Goal: Entertainment & Leisure: Browse casually

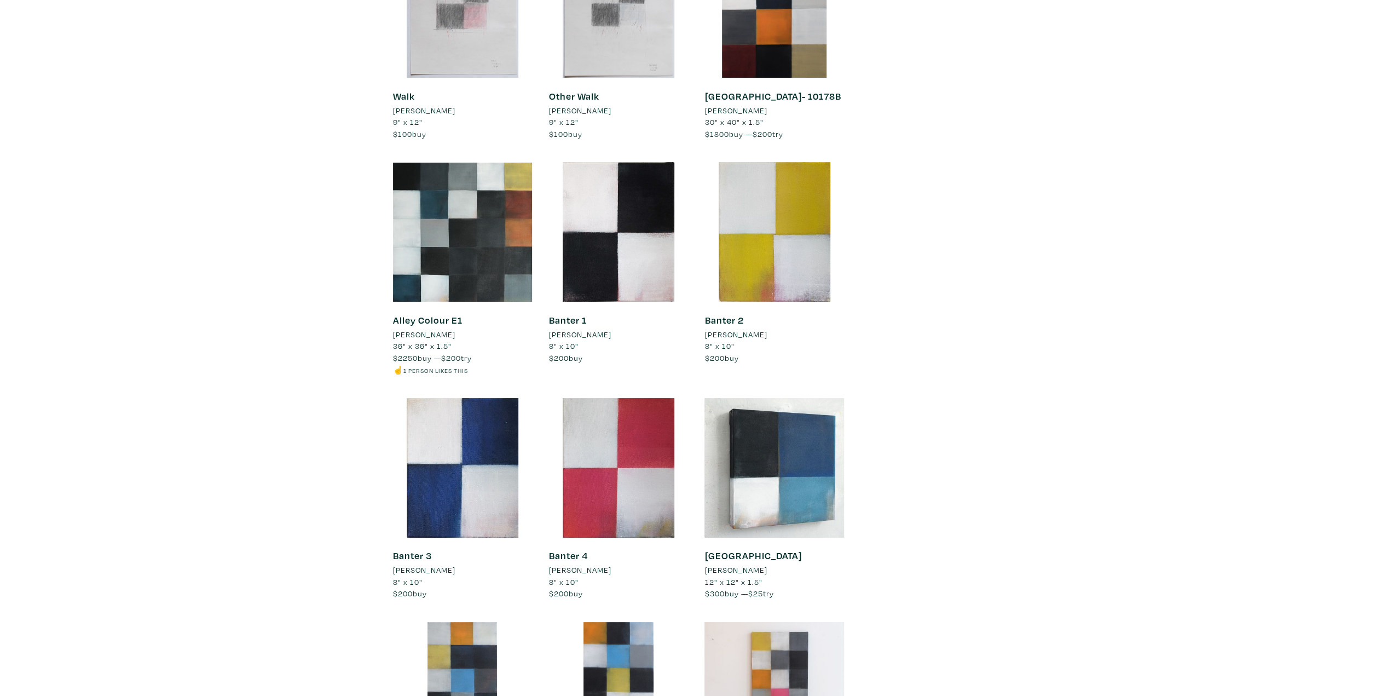
scroll to position [4006, 0]
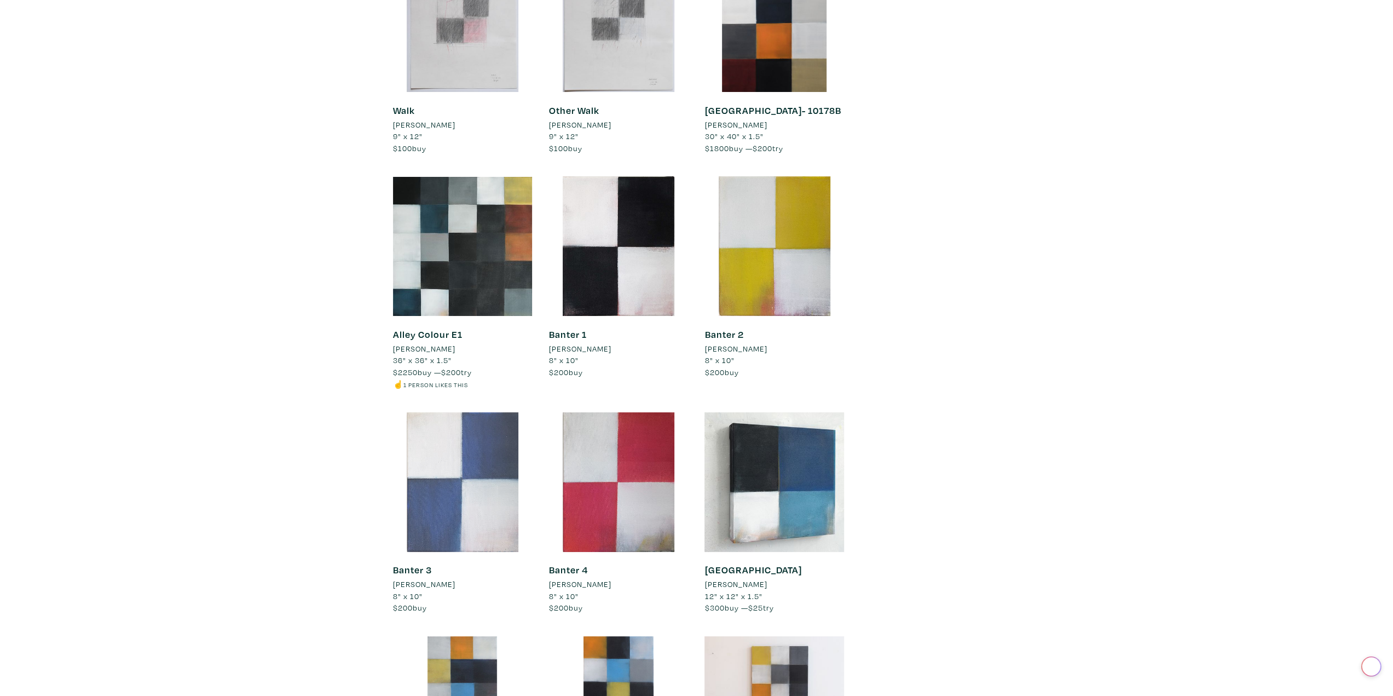
click at [489, 433] on div at bounding box center [463, 482] width 140 height 140
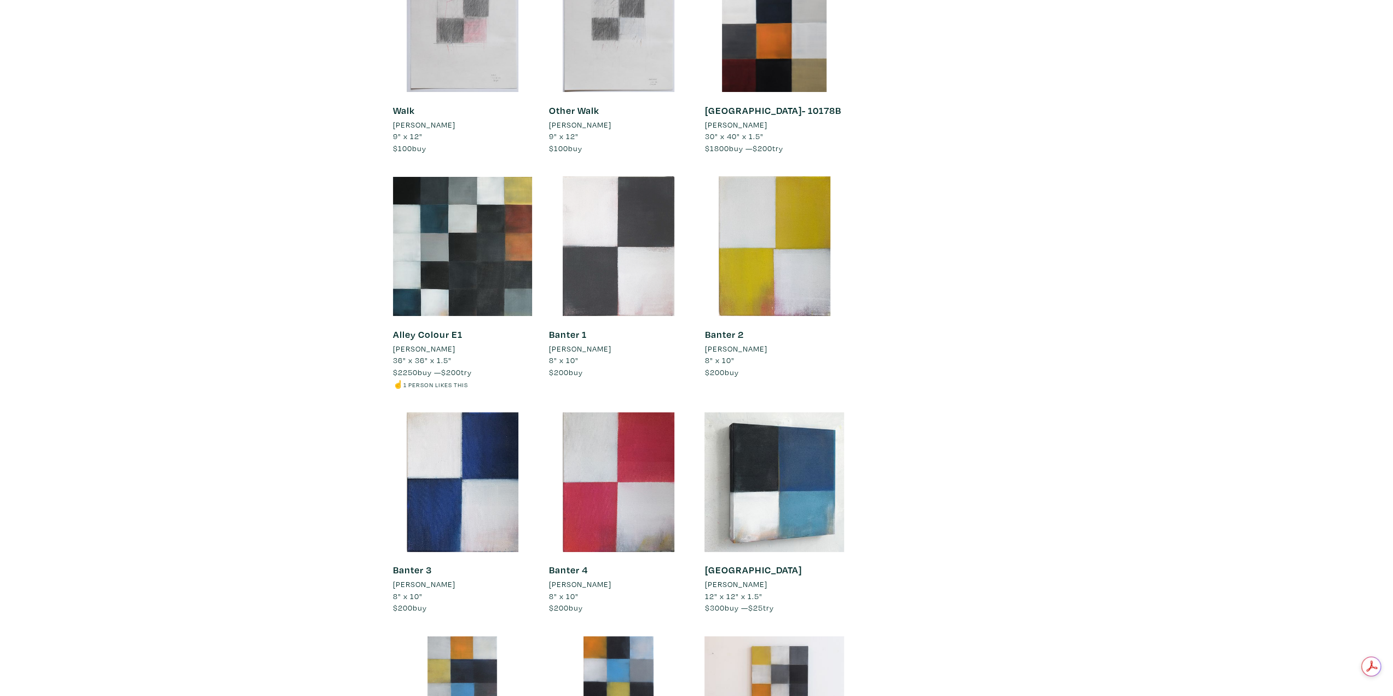
click at [649, 249] on div at bounding box center [619, 246] width 140 height 140
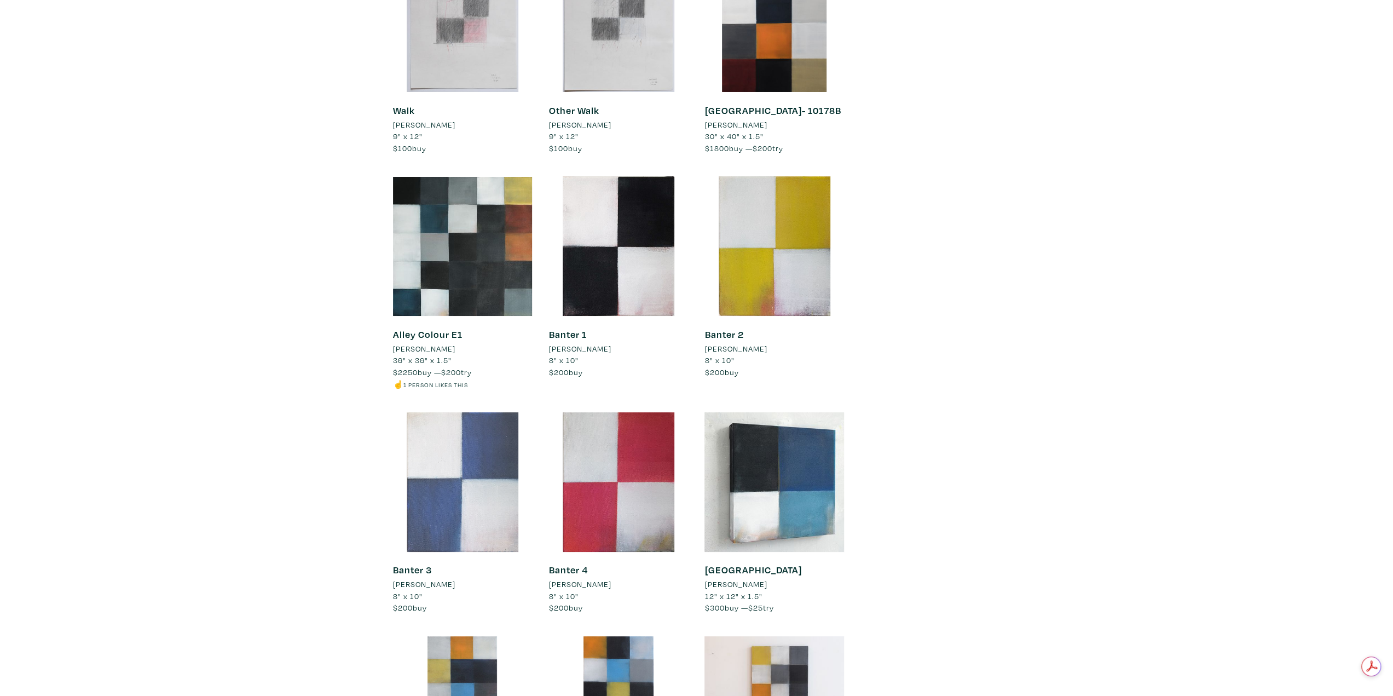
click at [483, 447] on div at bounding box center [463, 482] width 140 height 140
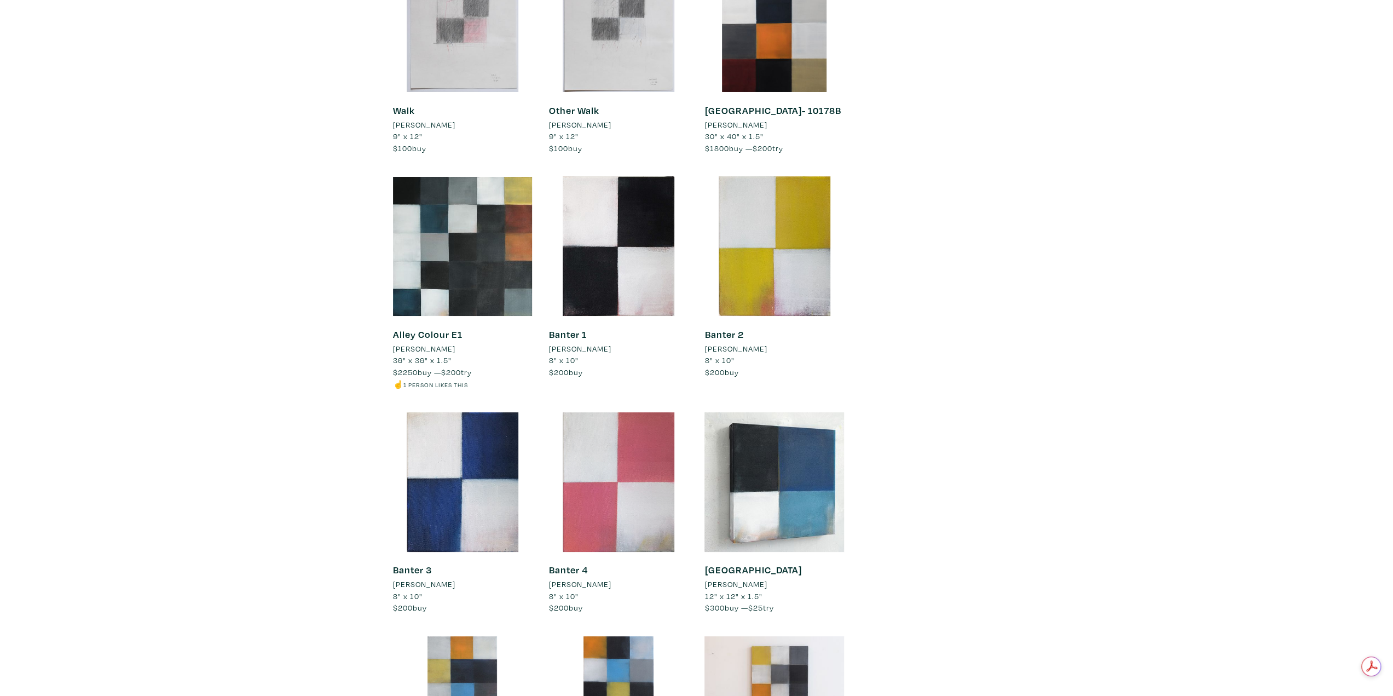
click at [622, 457] on div at bounding box center [619, 482] width 140 height 140
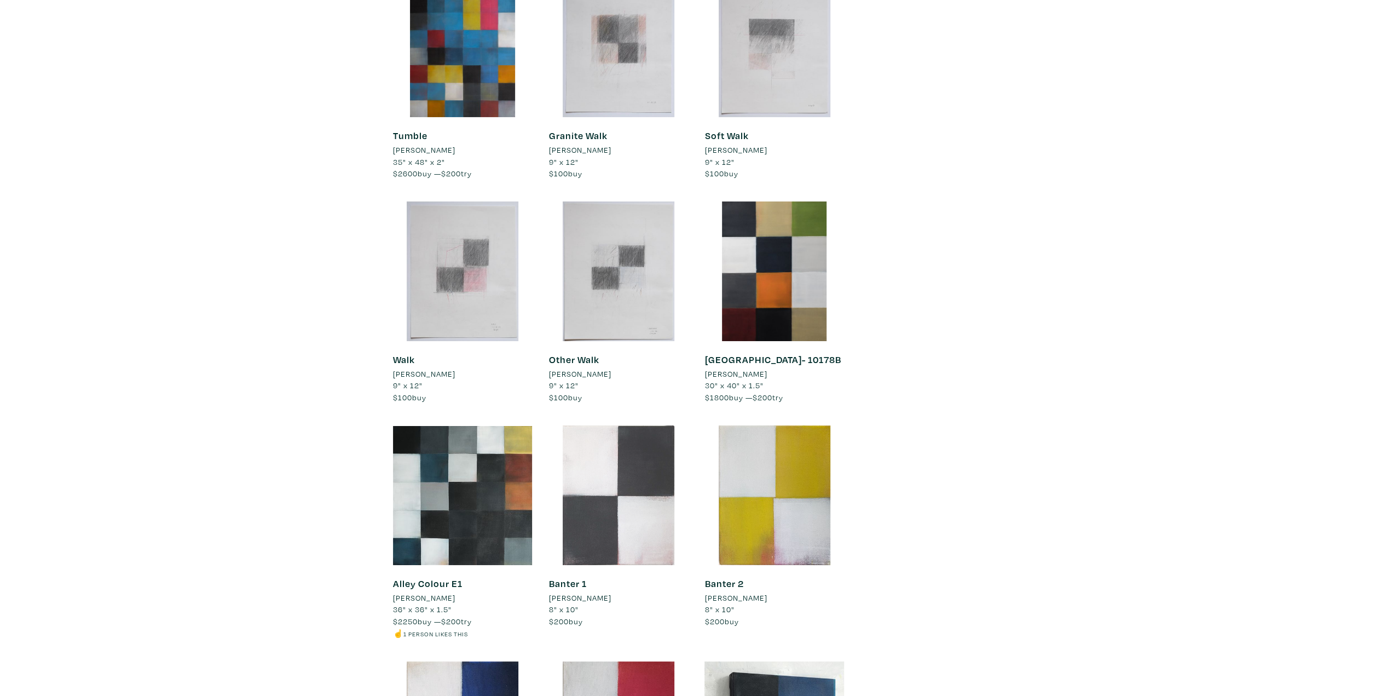
scroll to position [3678, 0]
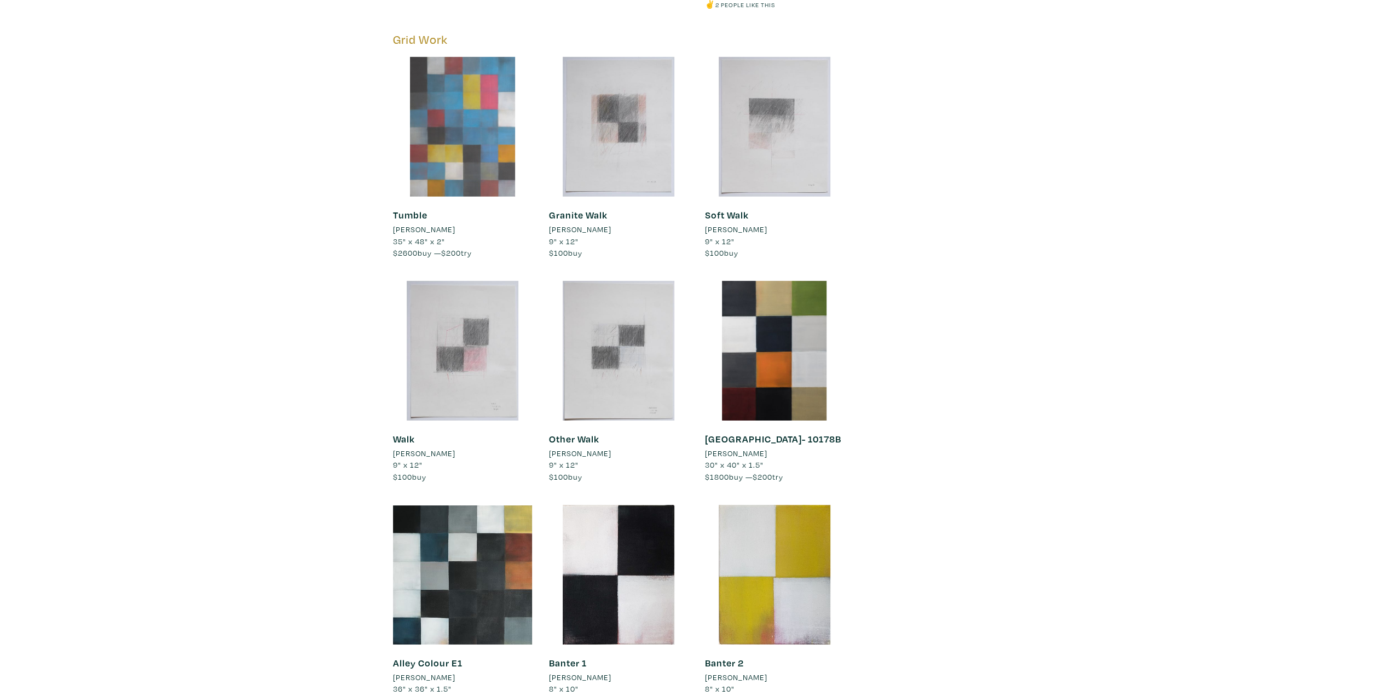
click at [493, 101] on div at bounding box center [463, 127] width 140 height 140
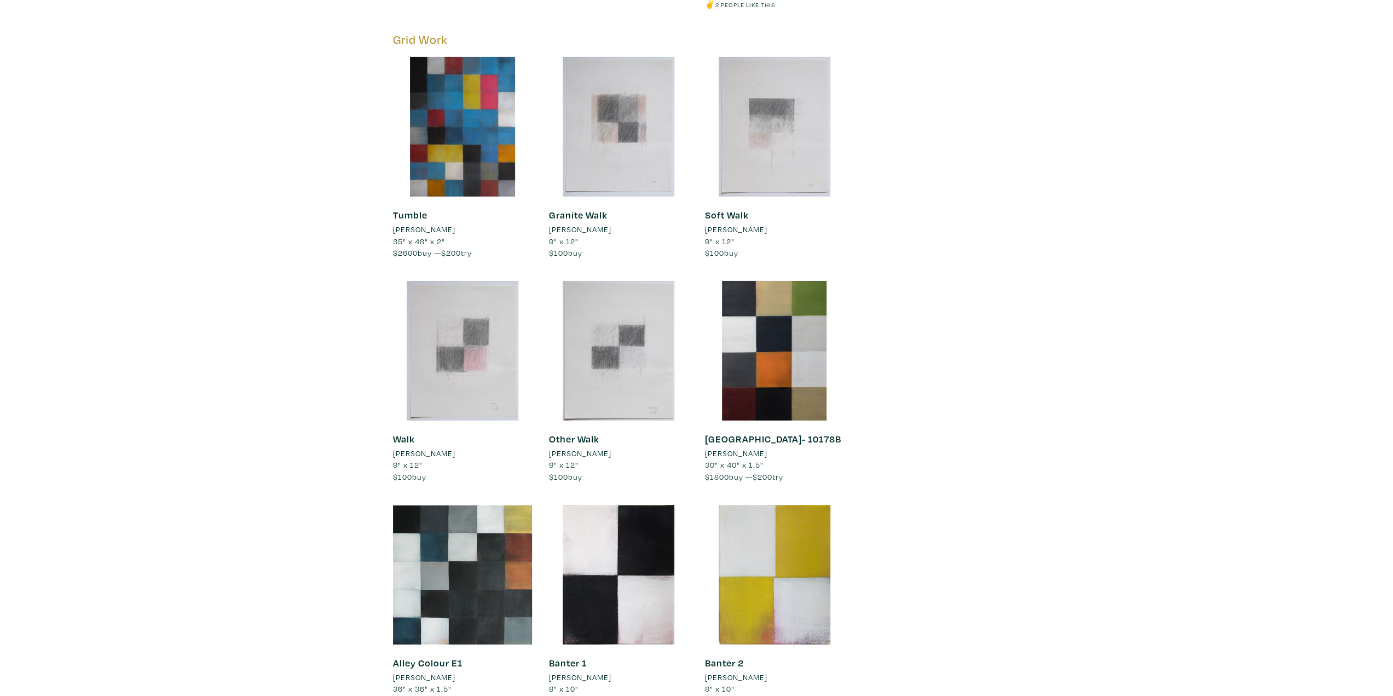
scroll to position [0, 0]
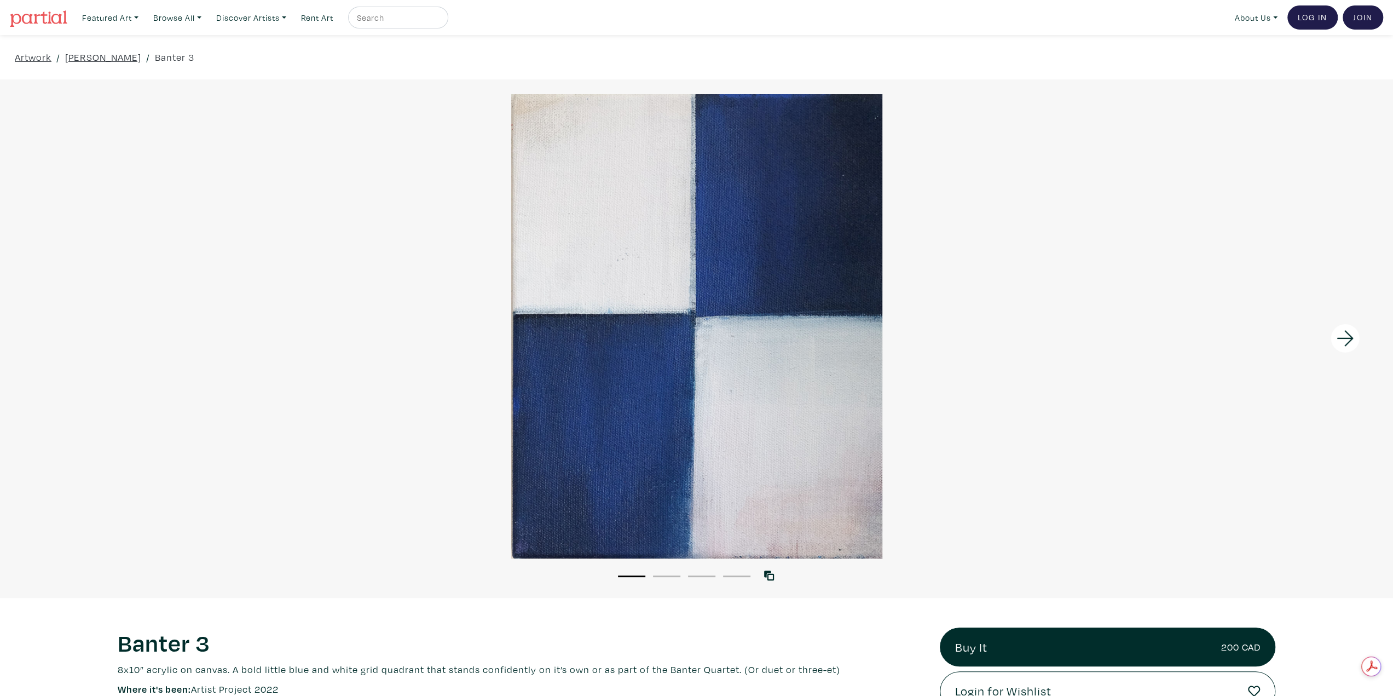
click at [671, 576] on button "2" at bounding box center [666, 576] width 27 height 2
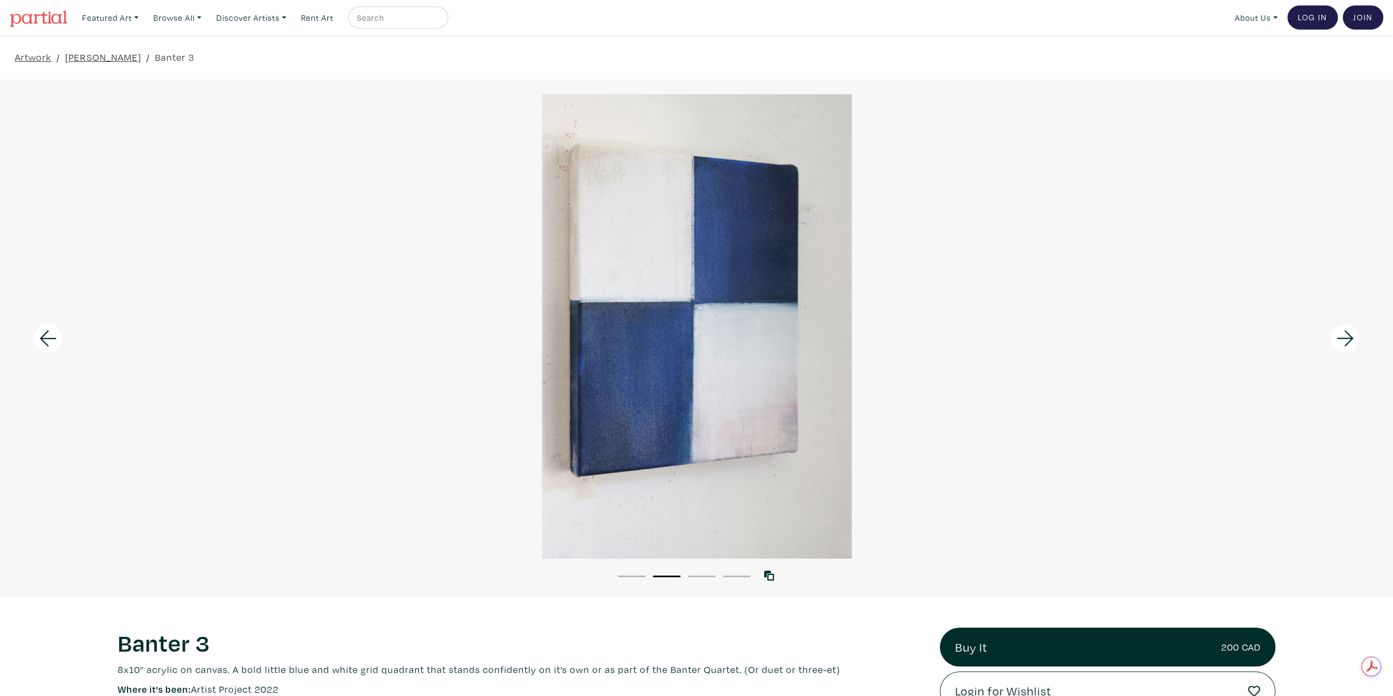
click at [691, 576] on button "3" at bounding box center [701, 576] width 27 height 2
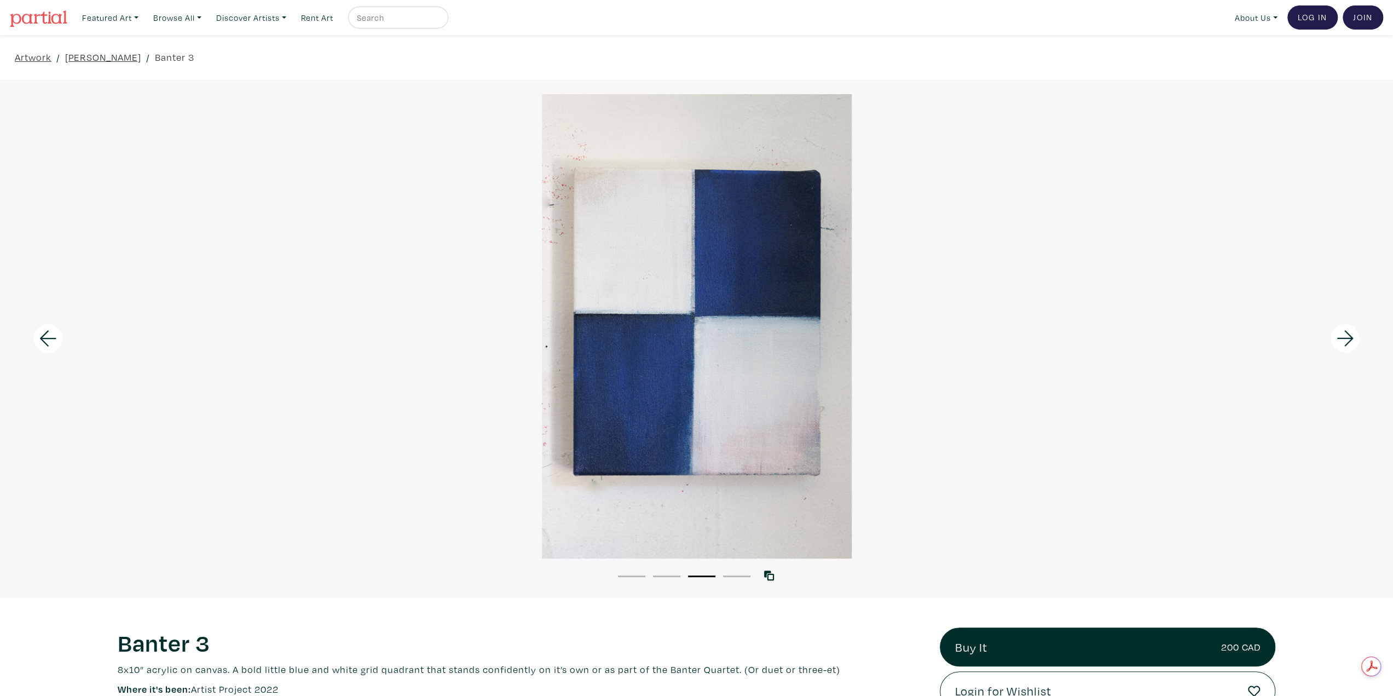
click at [738, 576] on button "4" at bounding box center [736, 576] width 27 height 2
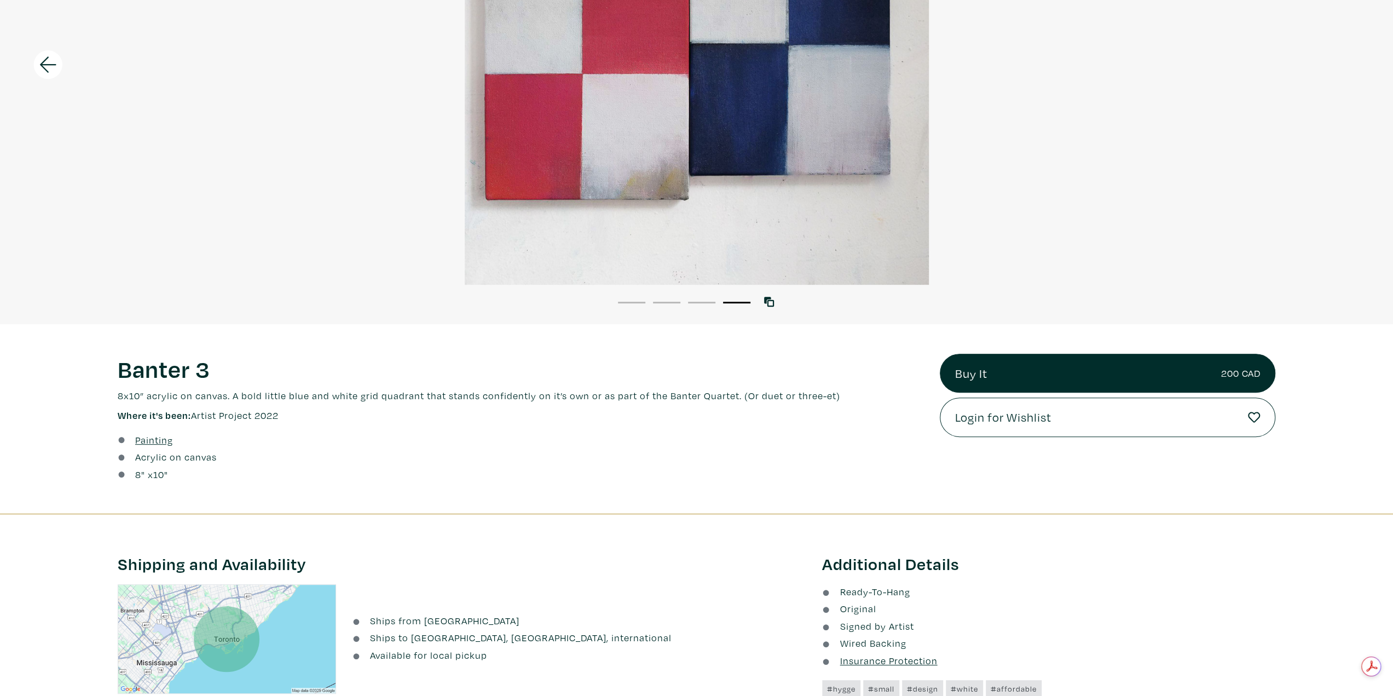
scroll to position [55, 0]
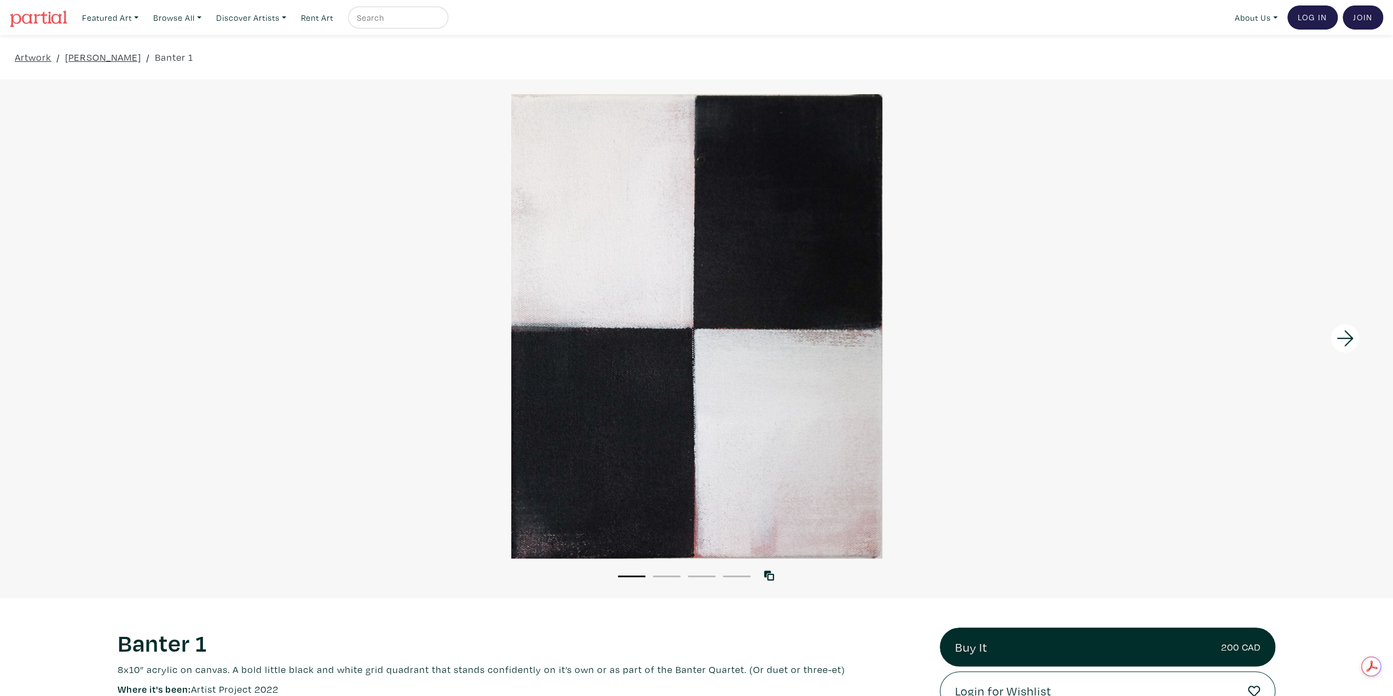
click at [667, 575] on button "2" at bounding box center [666, 576] width 27 height 2
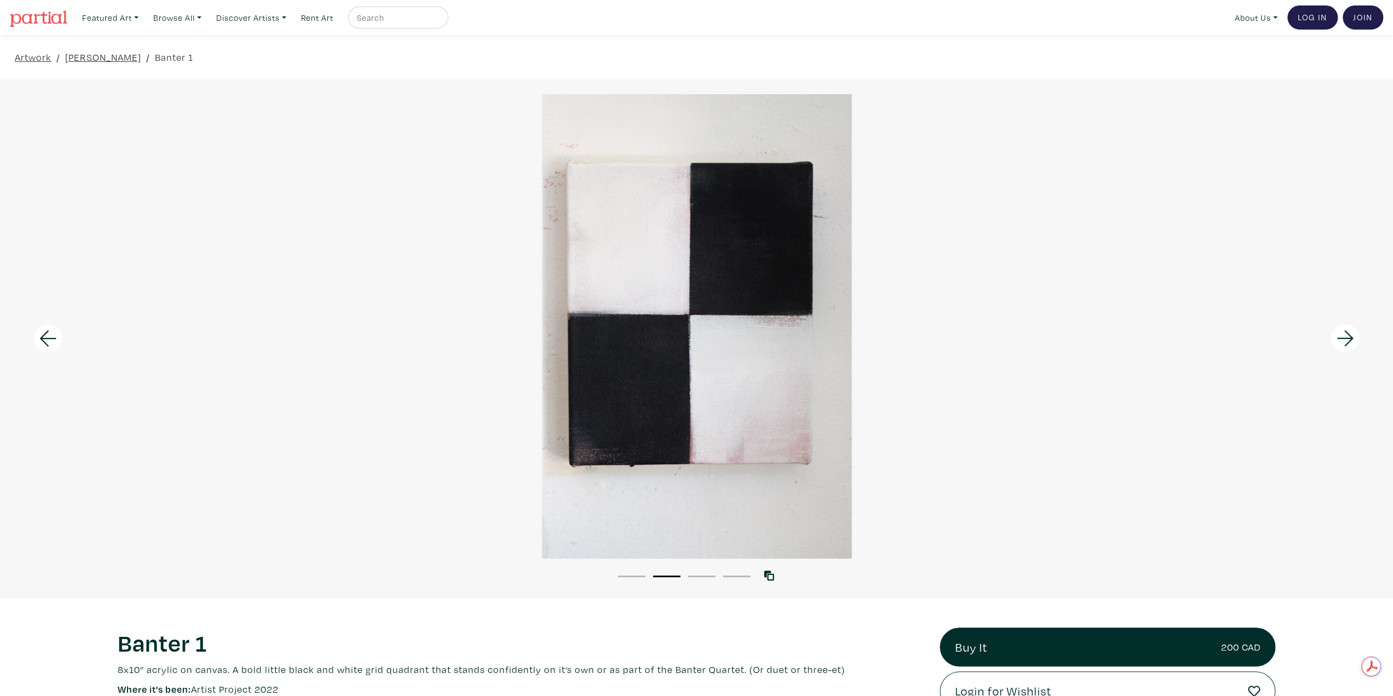
click at [699, 573] on li "3" at bounding box center [701, 575] width 27 height 11
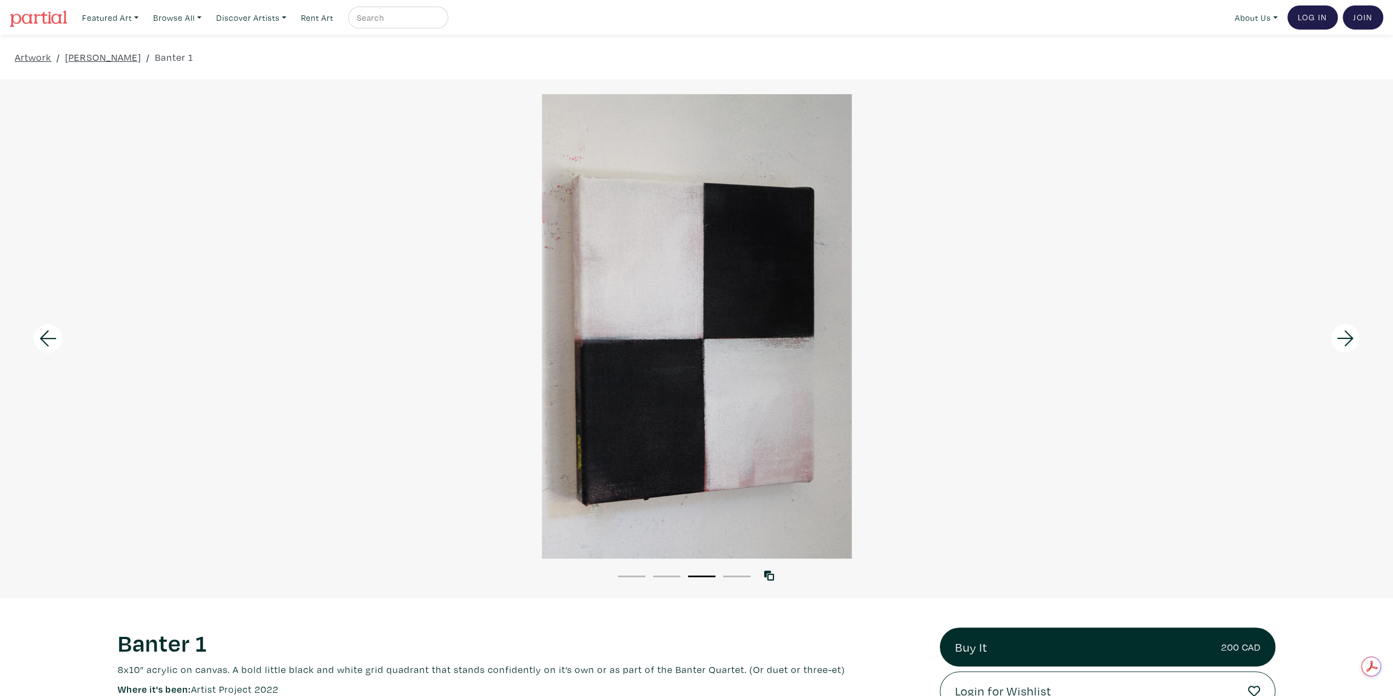
click at [734, 573] on li "4" at bounding box center [736, 575] width 27 height 11
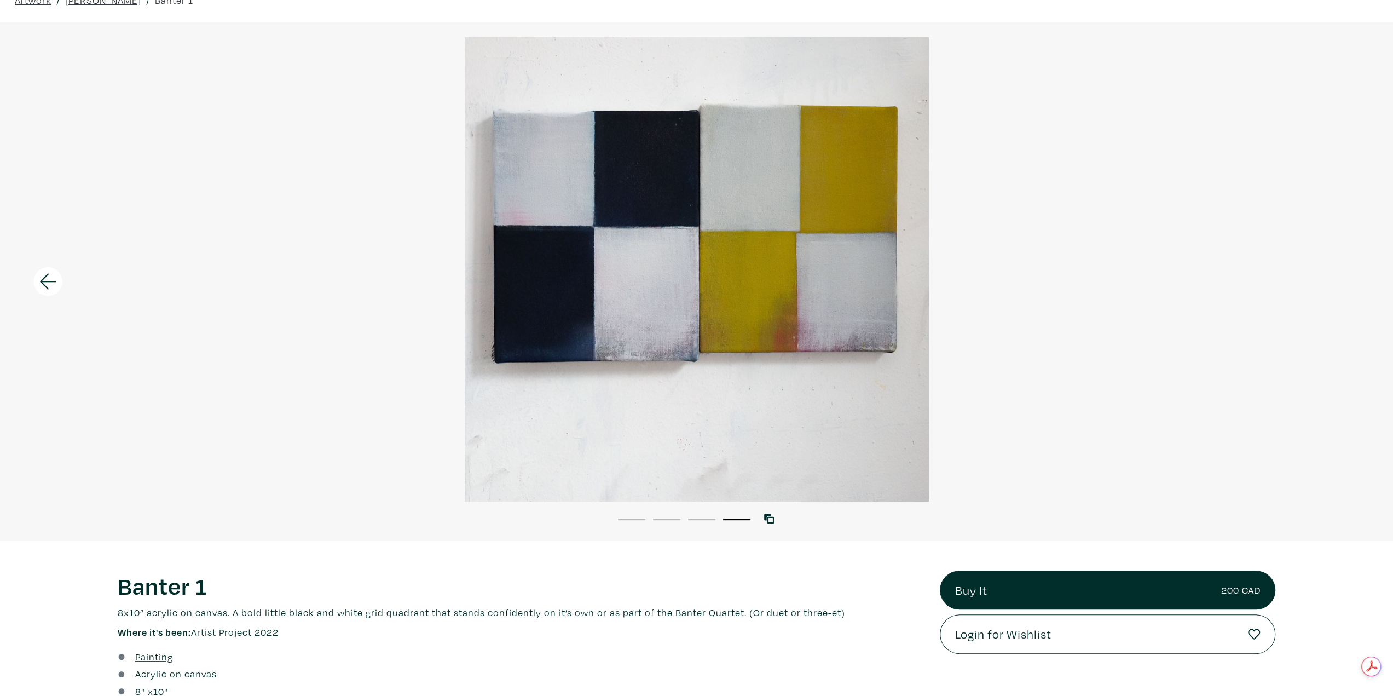
scroll to position [55, 0]
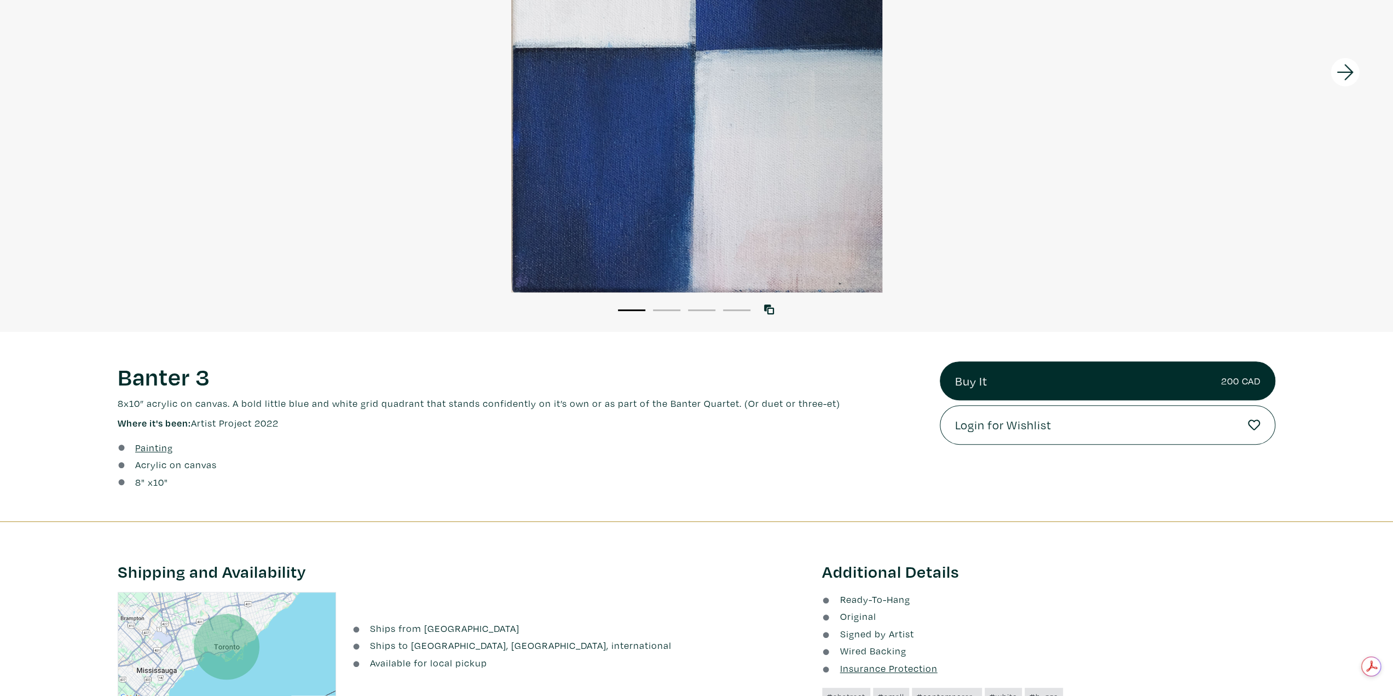
scroll to position [274, 0]
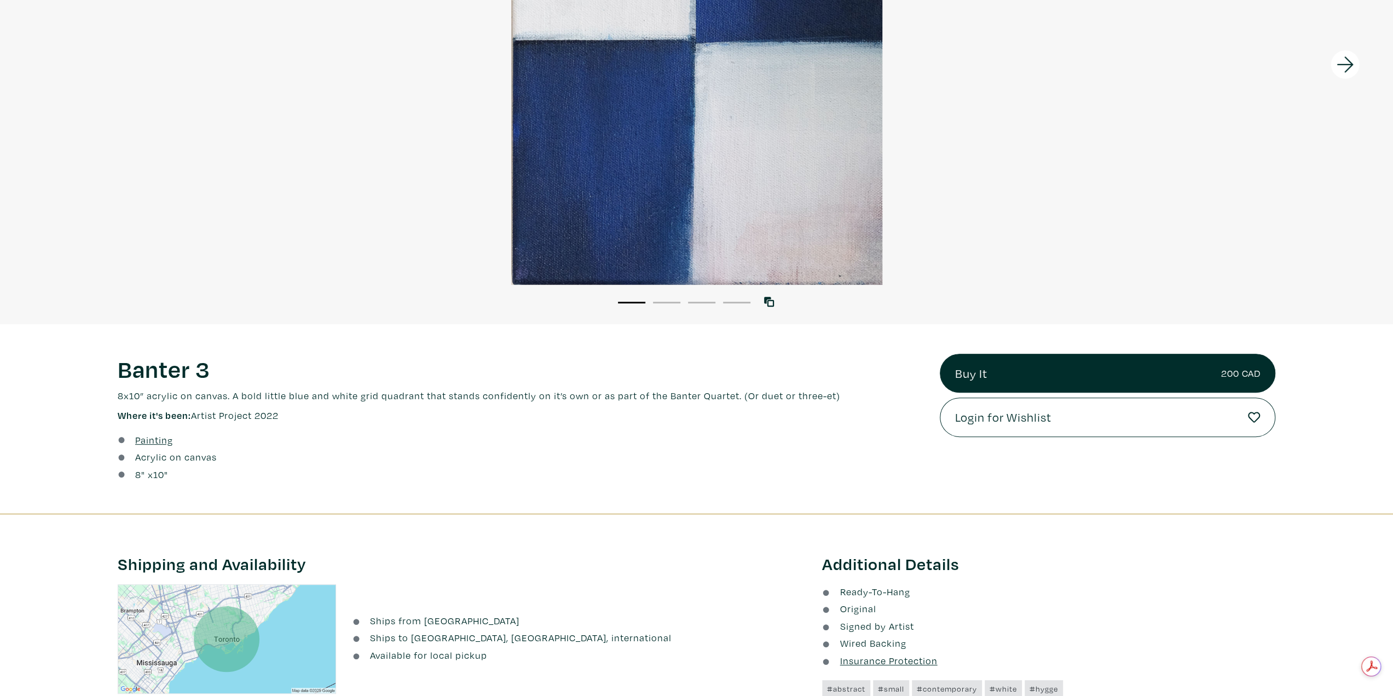
click at [741, 304] on li "4" at bounding box center [736, 301] width 27 height 11
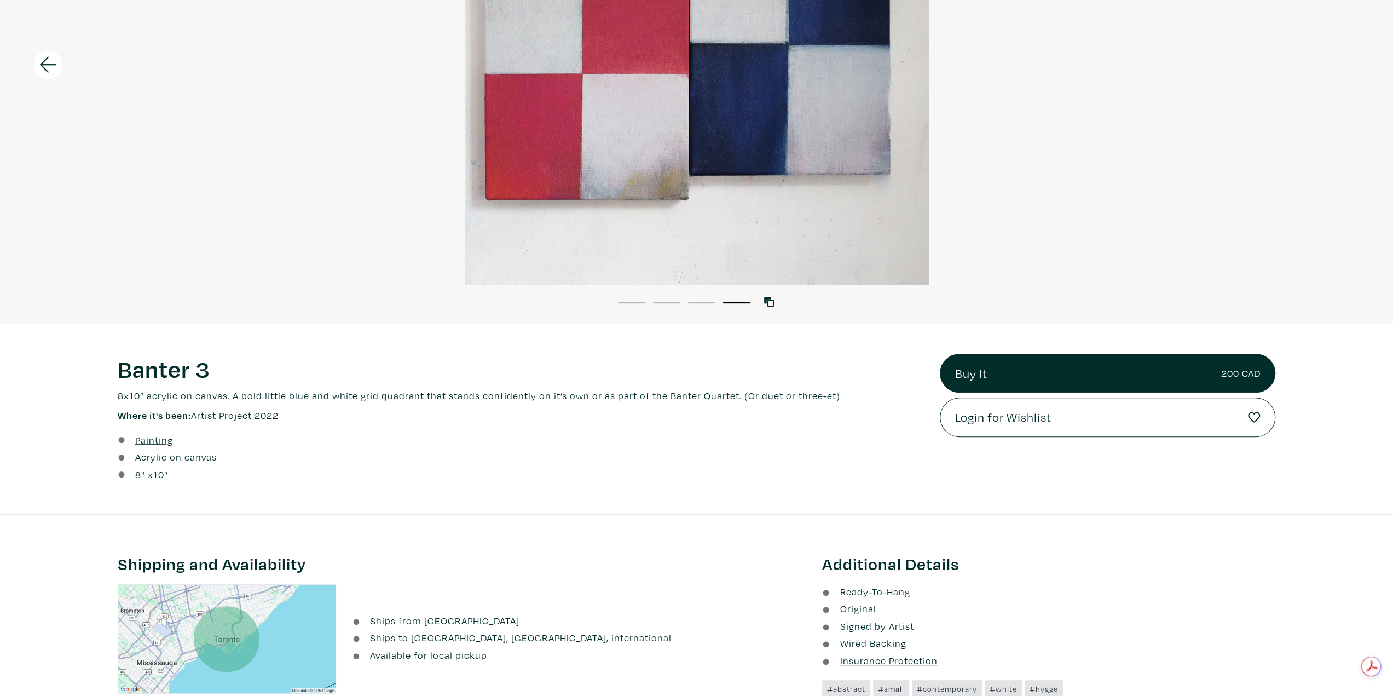
click at [707, 304] on li "3" at bounding box center [701, 301] width 27 height 11
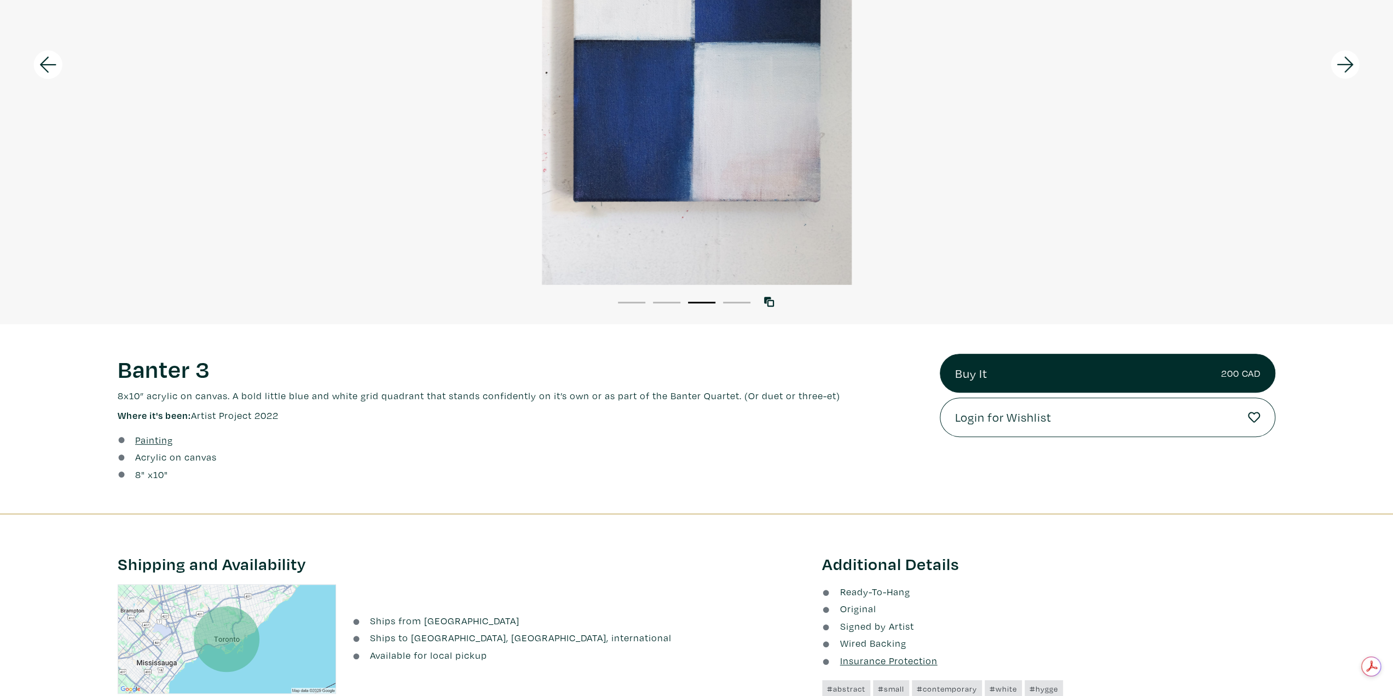
click at [671, 307] on li "2" at bounding box center [666, 301] width 27 height 11
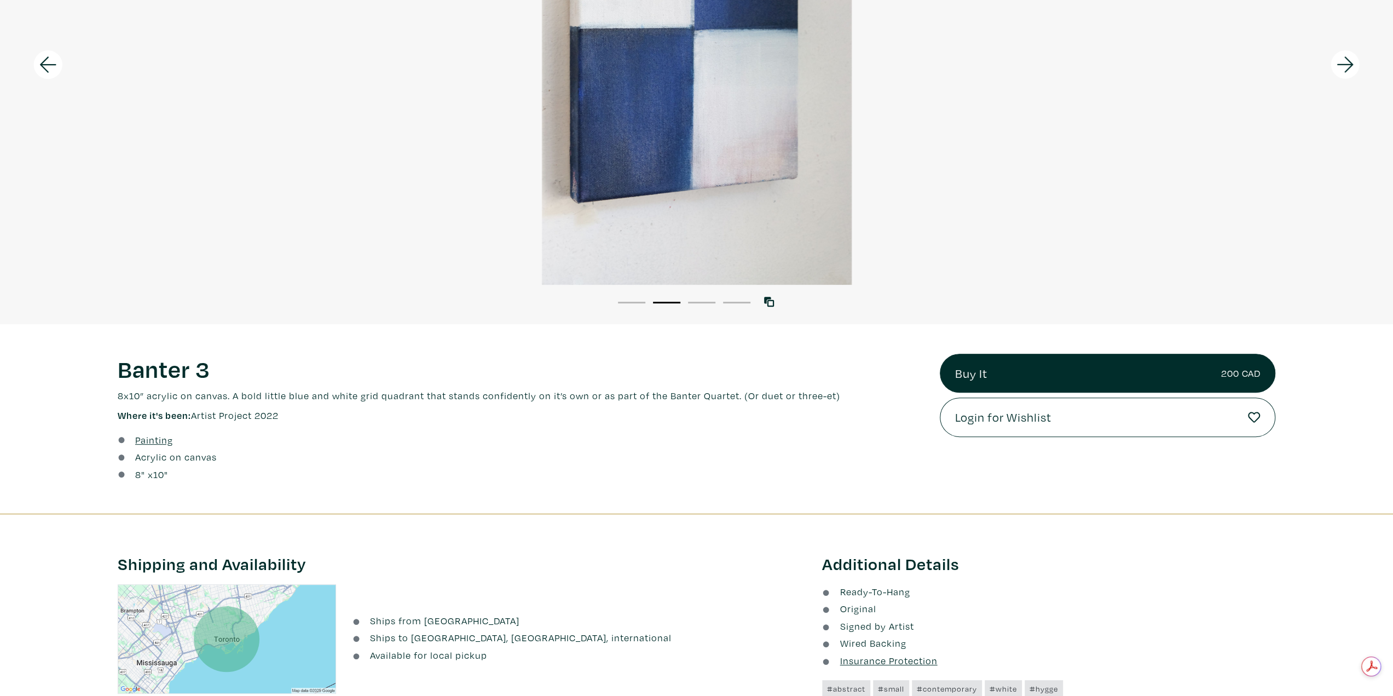
click at [642, 299] on li "1" at bounding box center [631, 301] width 27 height 11
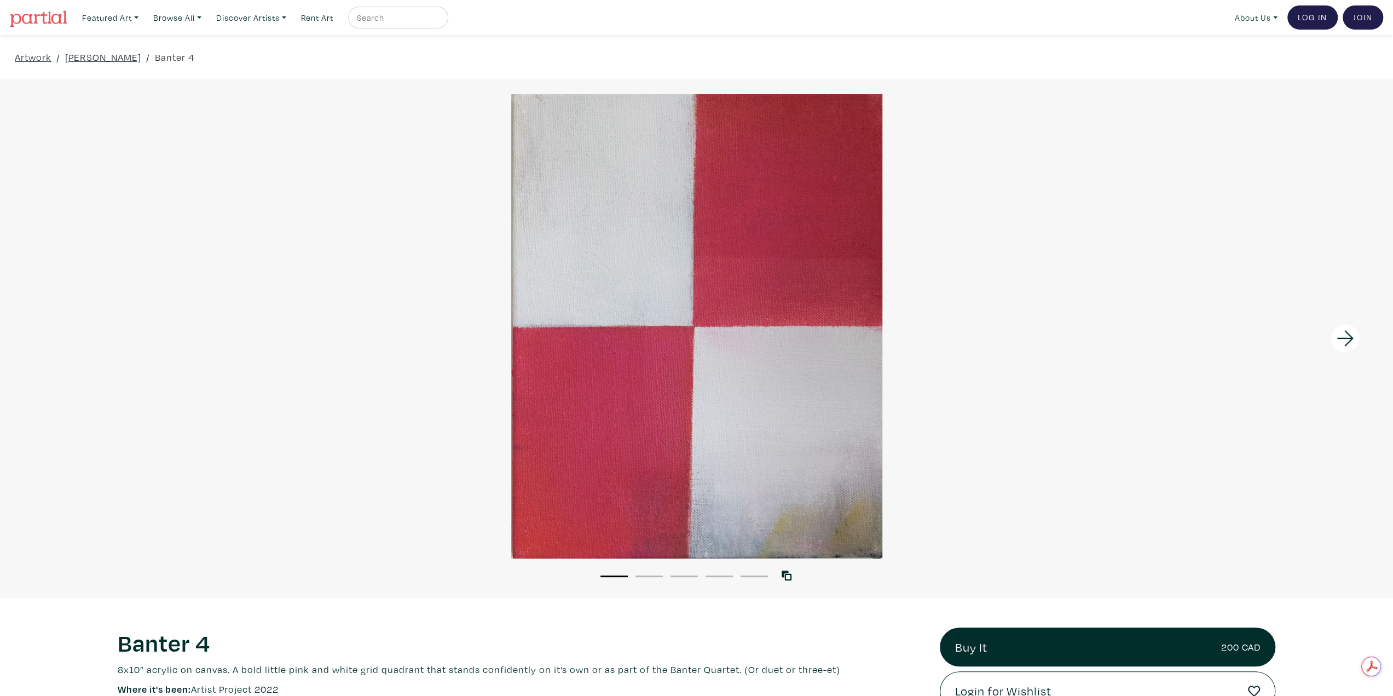
click at [659, 579] on li "2" at bounding box center [649, 575] width 27 height 11
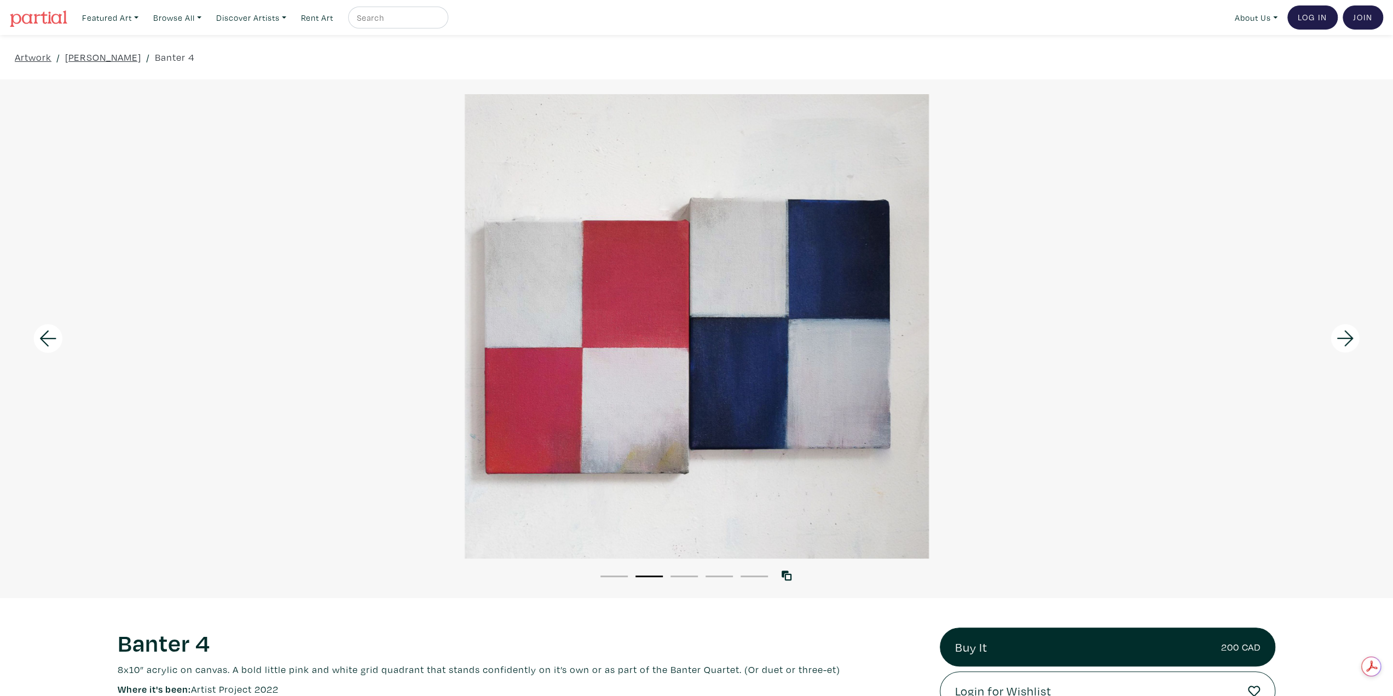
click at [688, 575] on button "3" at bounding box center [684, 576] width 27 height 2
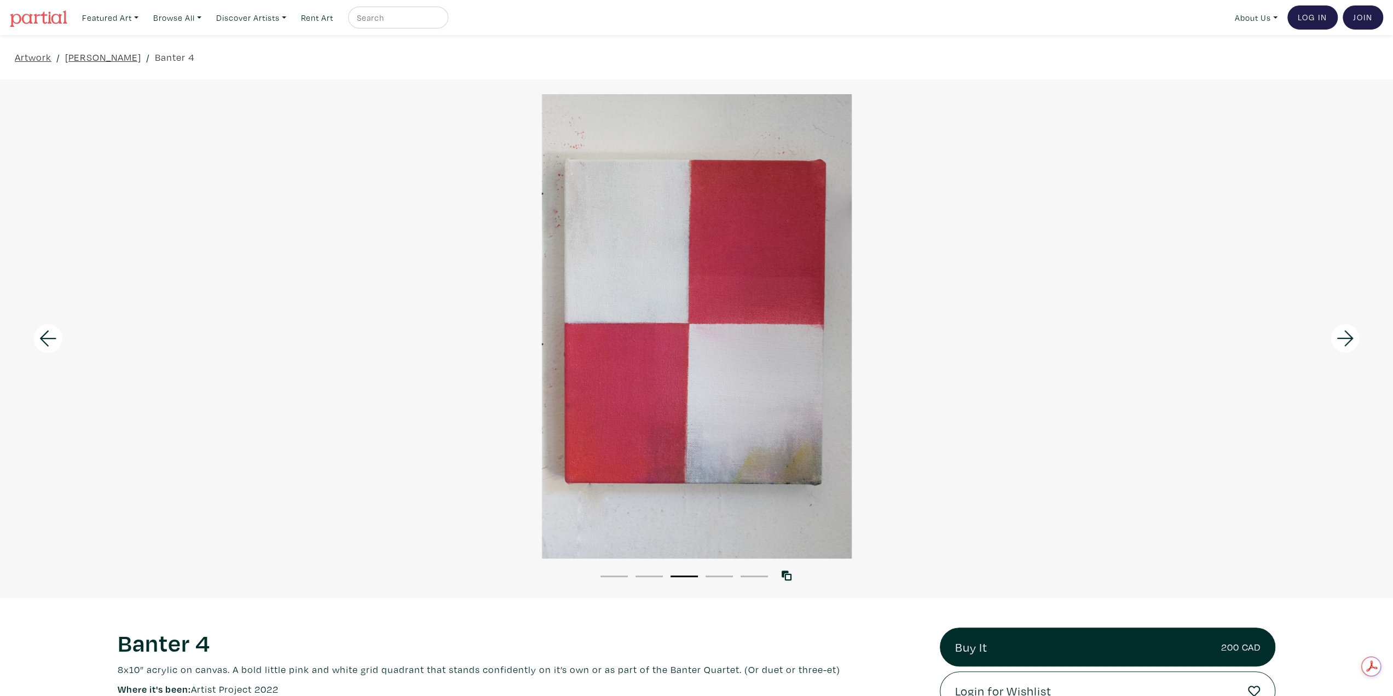
click at [730, 574] on li "4" at bounding box center [719, 575] width 27 height 11
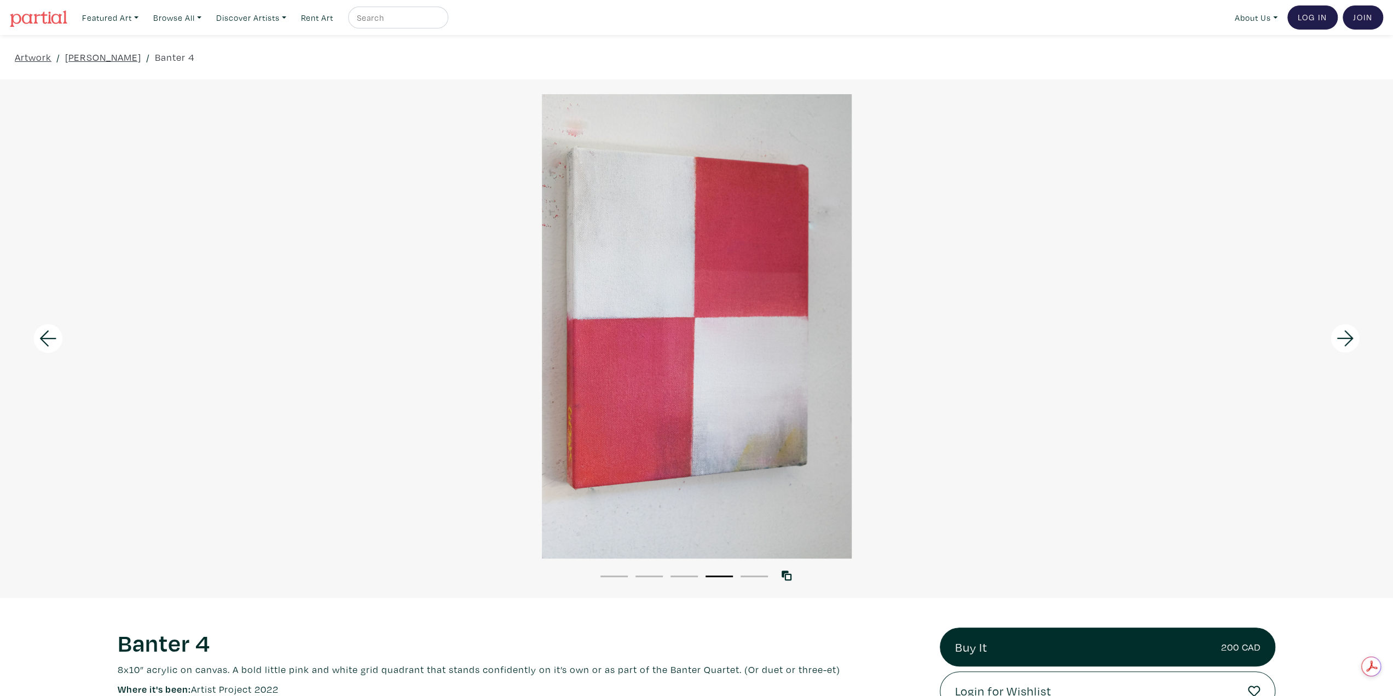
click at [754, 574] on li "5" at bounding box center [754, 575] width 27 height 11
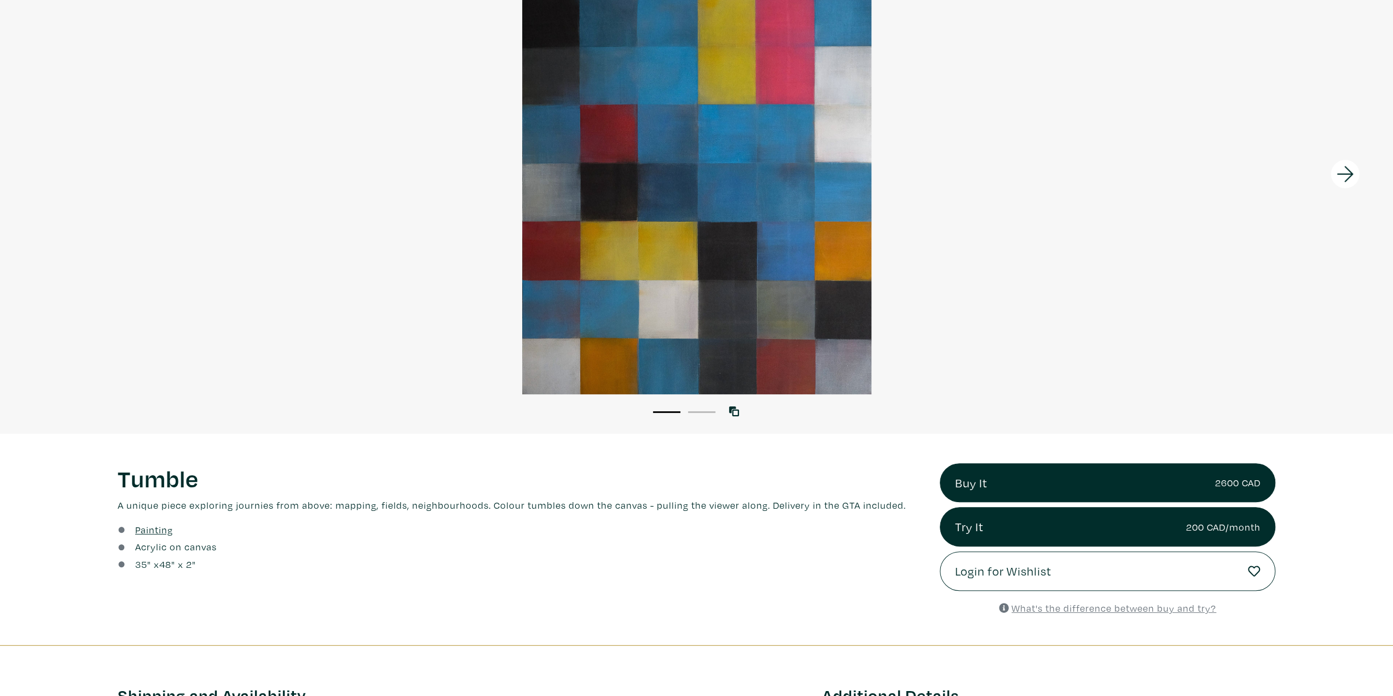
scroll to position [55, 0]
